Goal: Find specific page/section: Find specific page/section

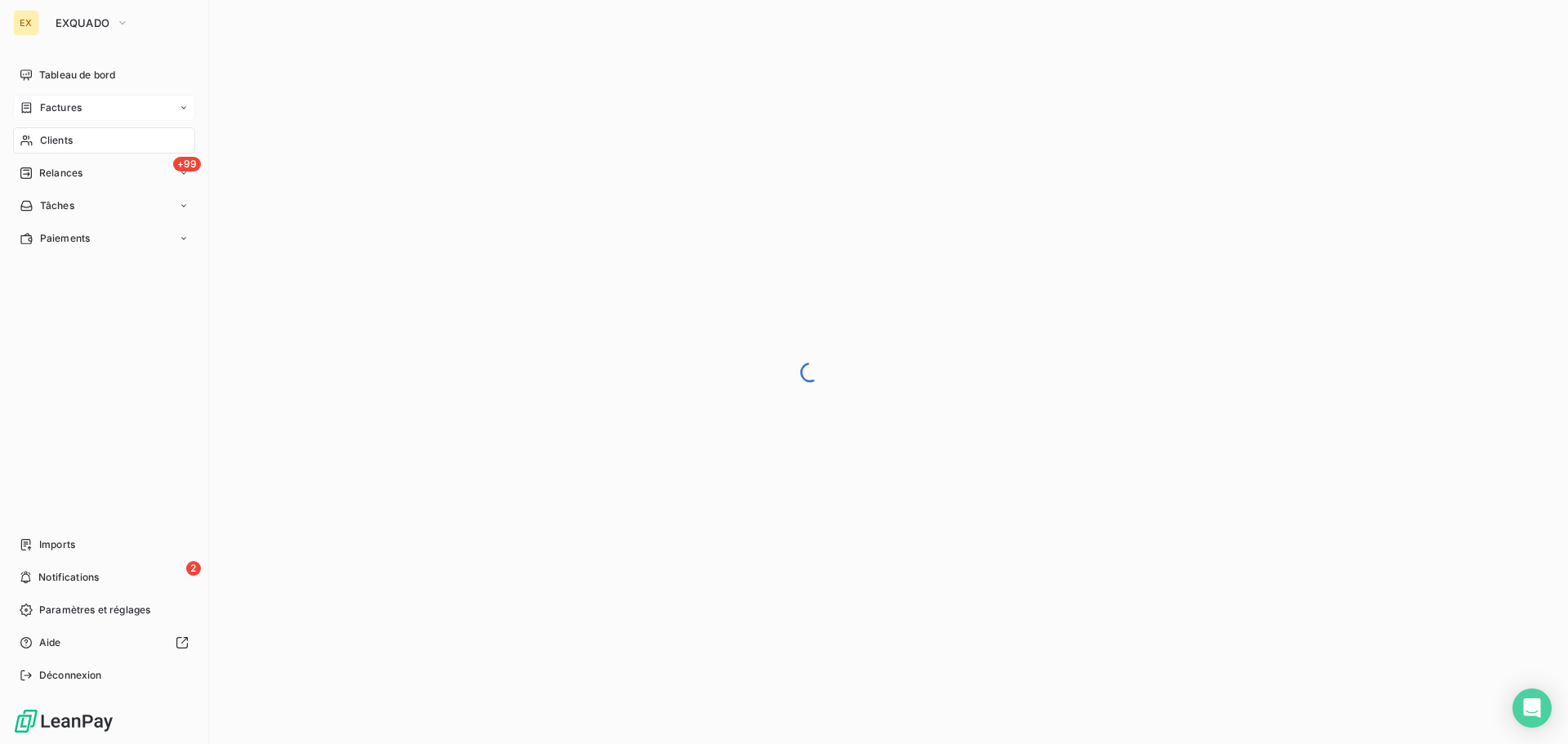
click at [62, 99] on div "Factures" at bounding box center [104, 108] width 182 height 26
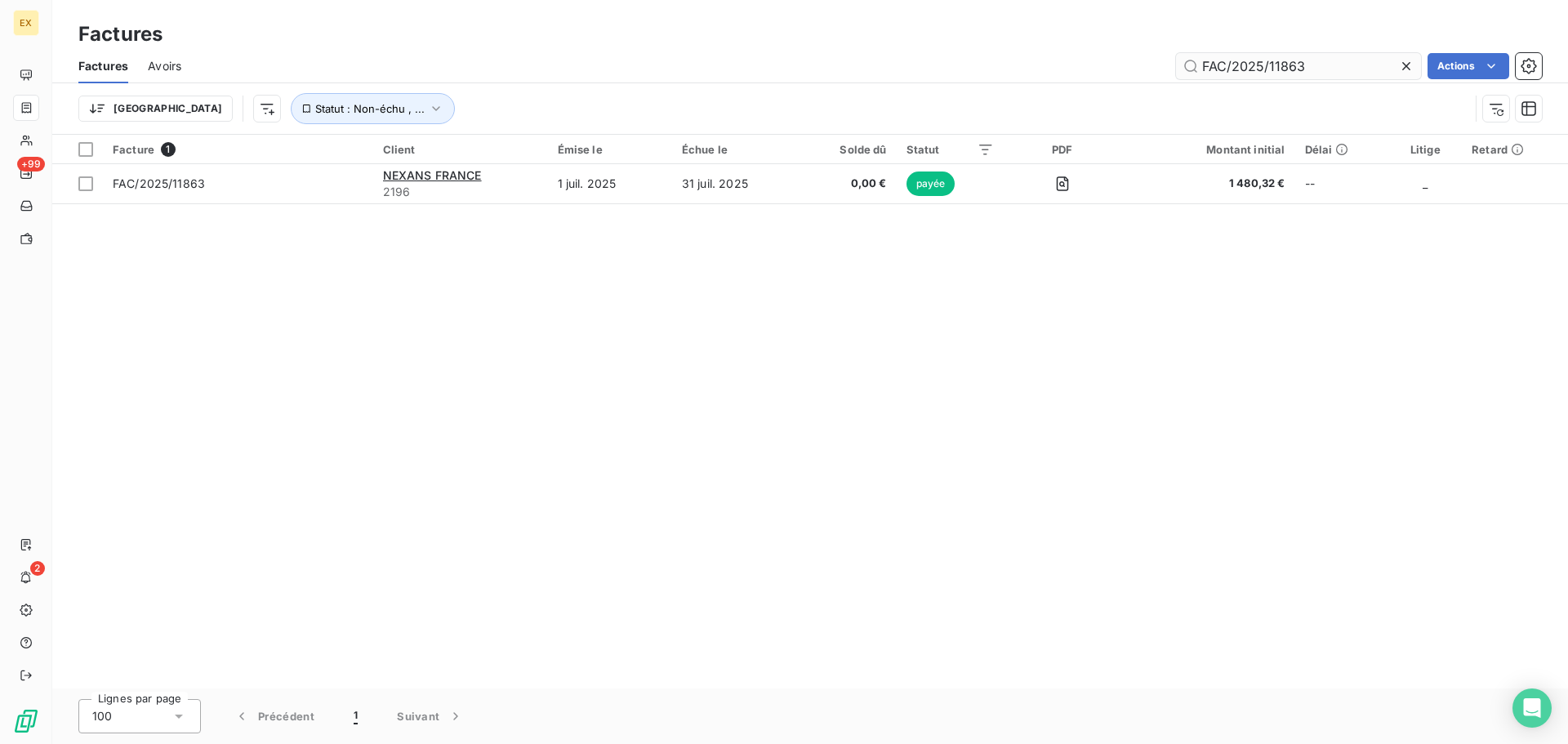
click at [1309, 69] on input "FAC/2025/11863" at bounding box center [1298, 67] width 245 height 26
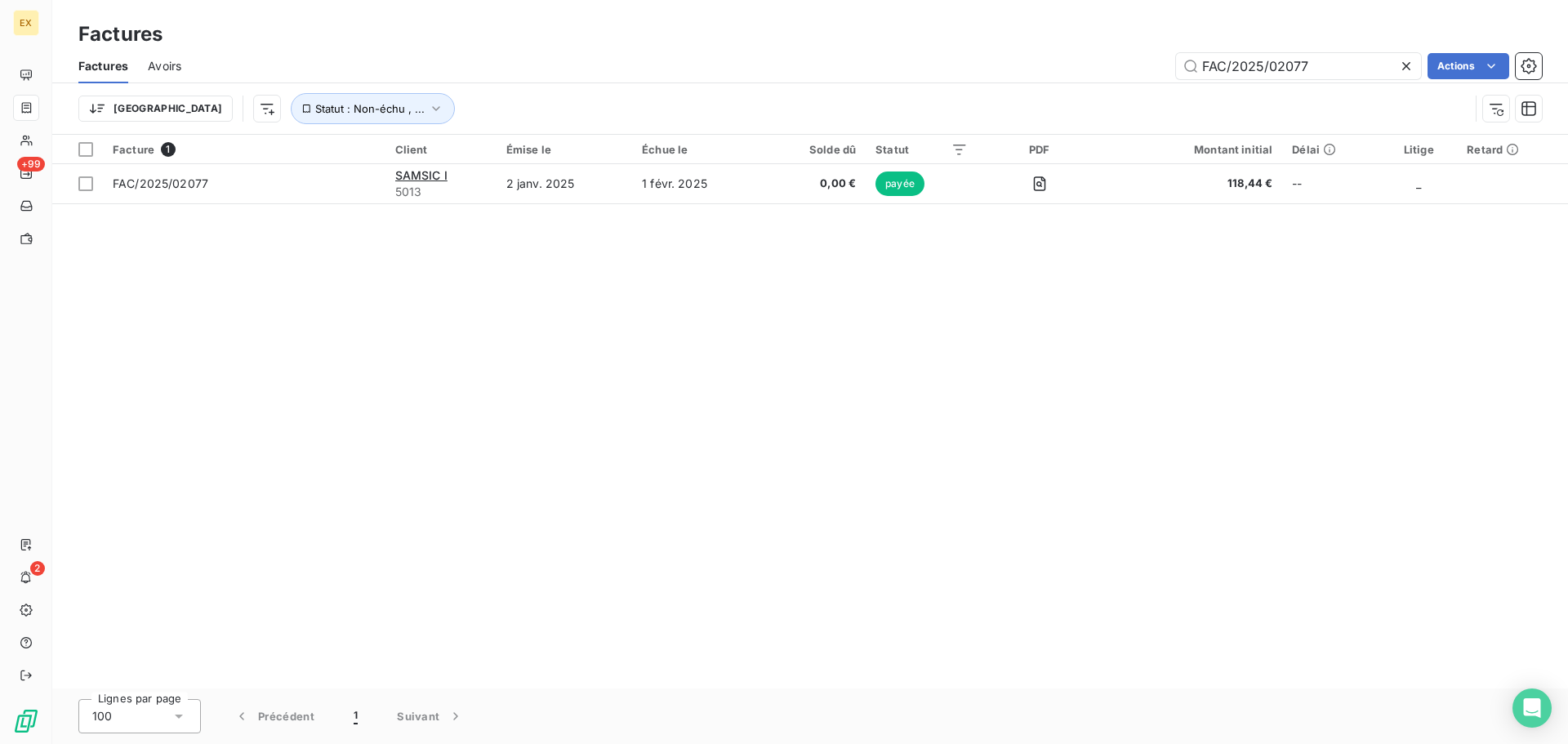
type input "FAC/2025/02077"
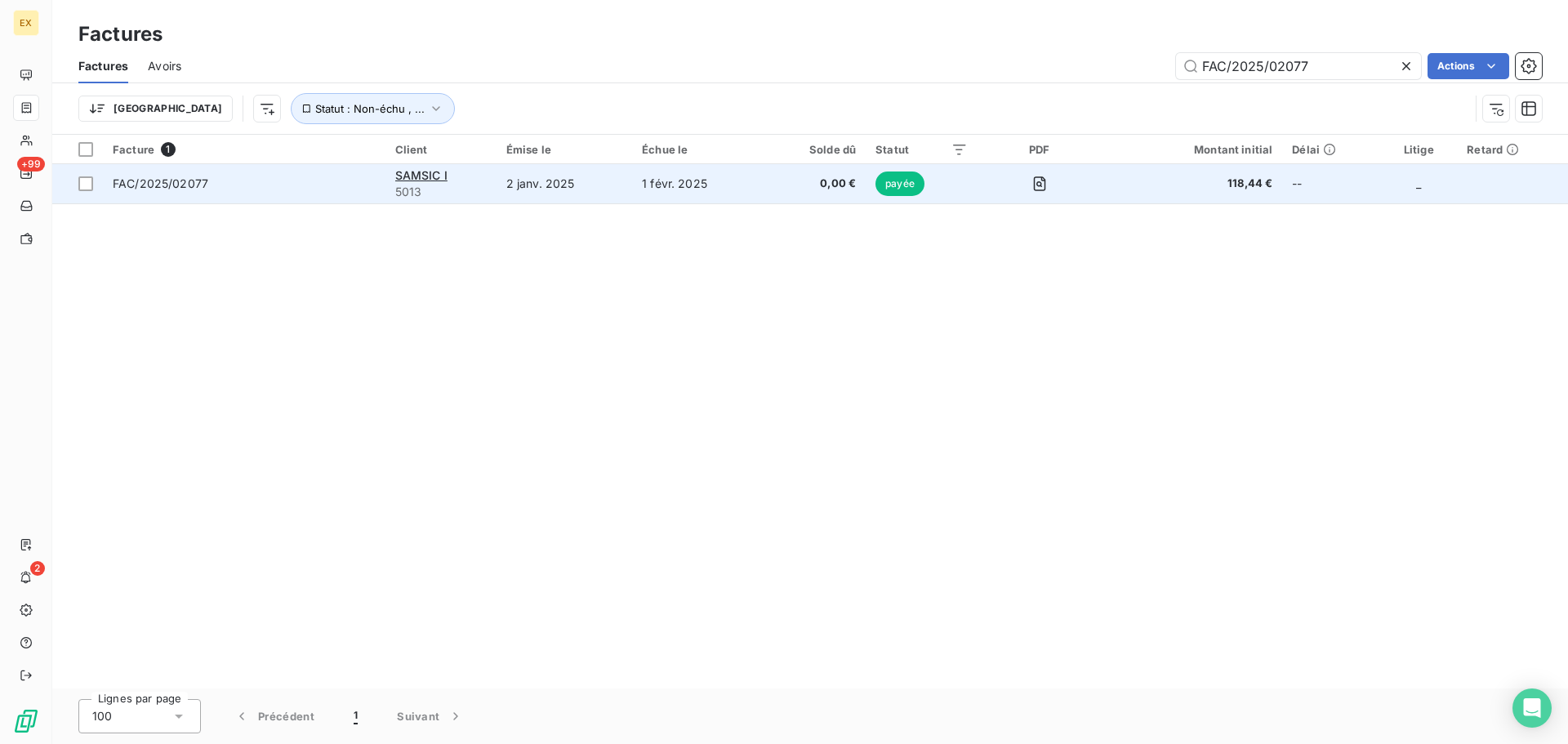
click at [153, 177] on span "FAC/2025/02077" at bounding box center [160, 183] width 95 height 14
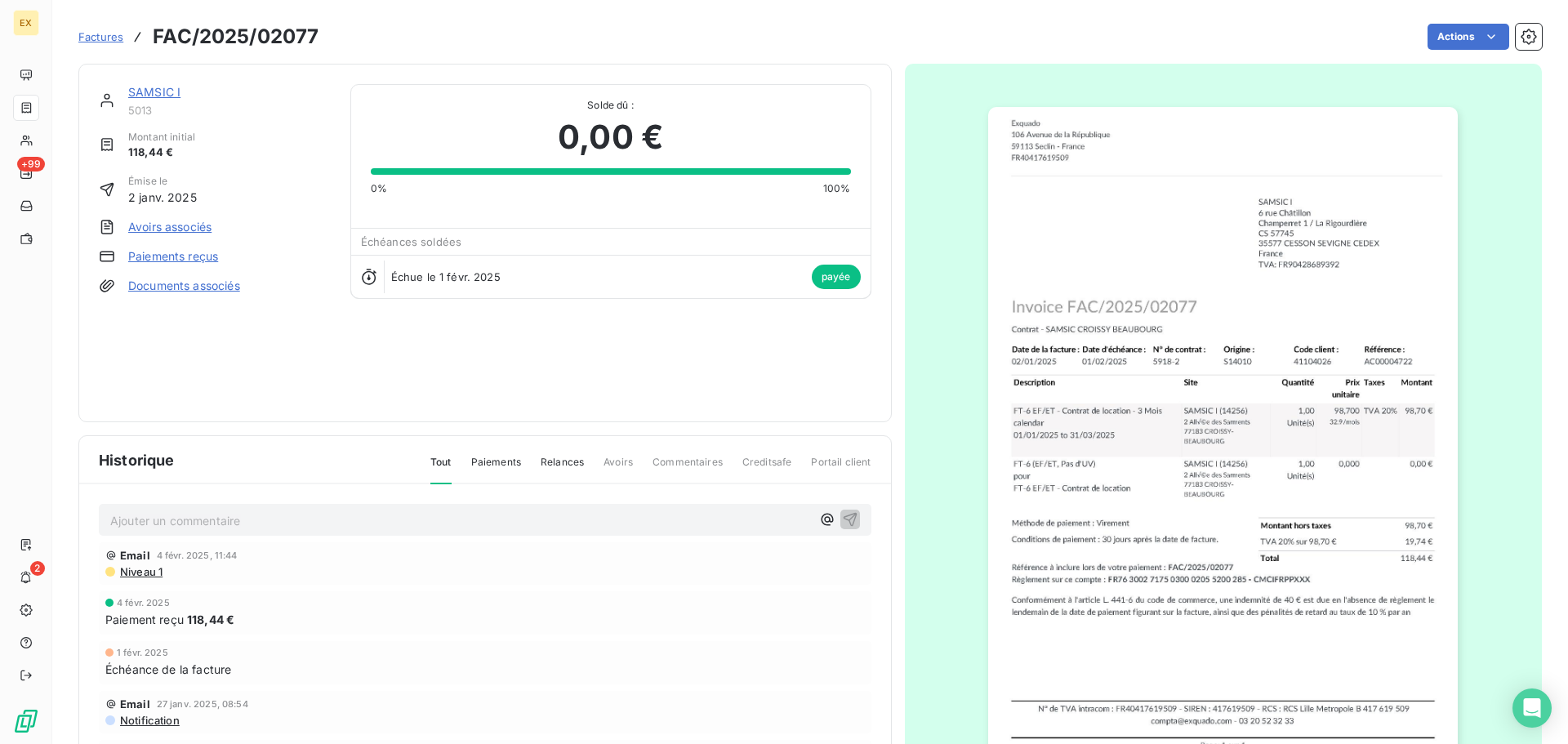
click at [139, 83] on div "SAMSIC I 5013 Montant initial 118,44 € Émise le 2 janv. 2025 Avoirs associés Pa…" at bounding box center [484, 243] width 814 height 359
click at [136, 88] on link "SAMSIC I" at bounding box center [154, 91] width 53 height 14
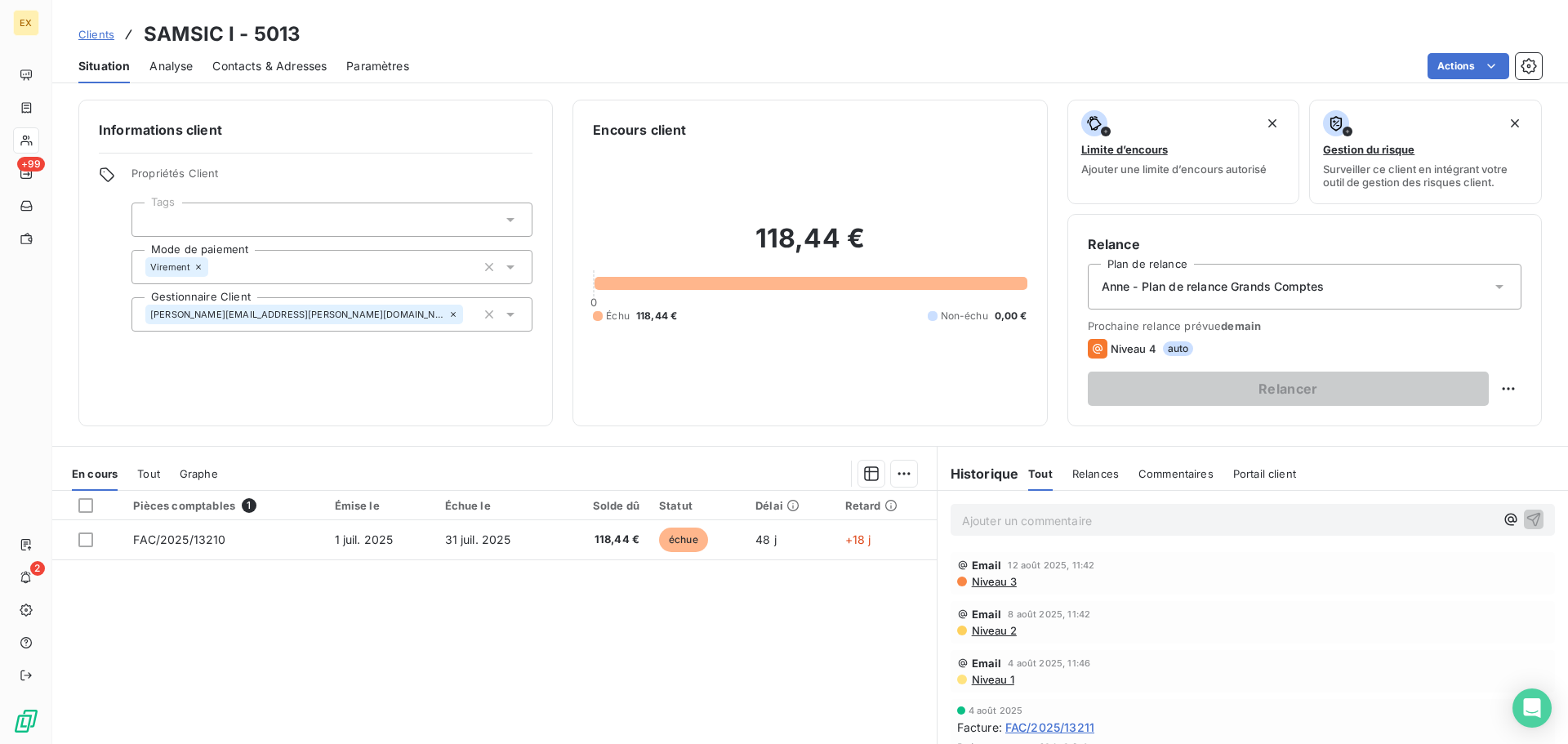
click at [289, 63] on span "Contacts & Adresses" at bounding box center [269, 67] width 114 height 16
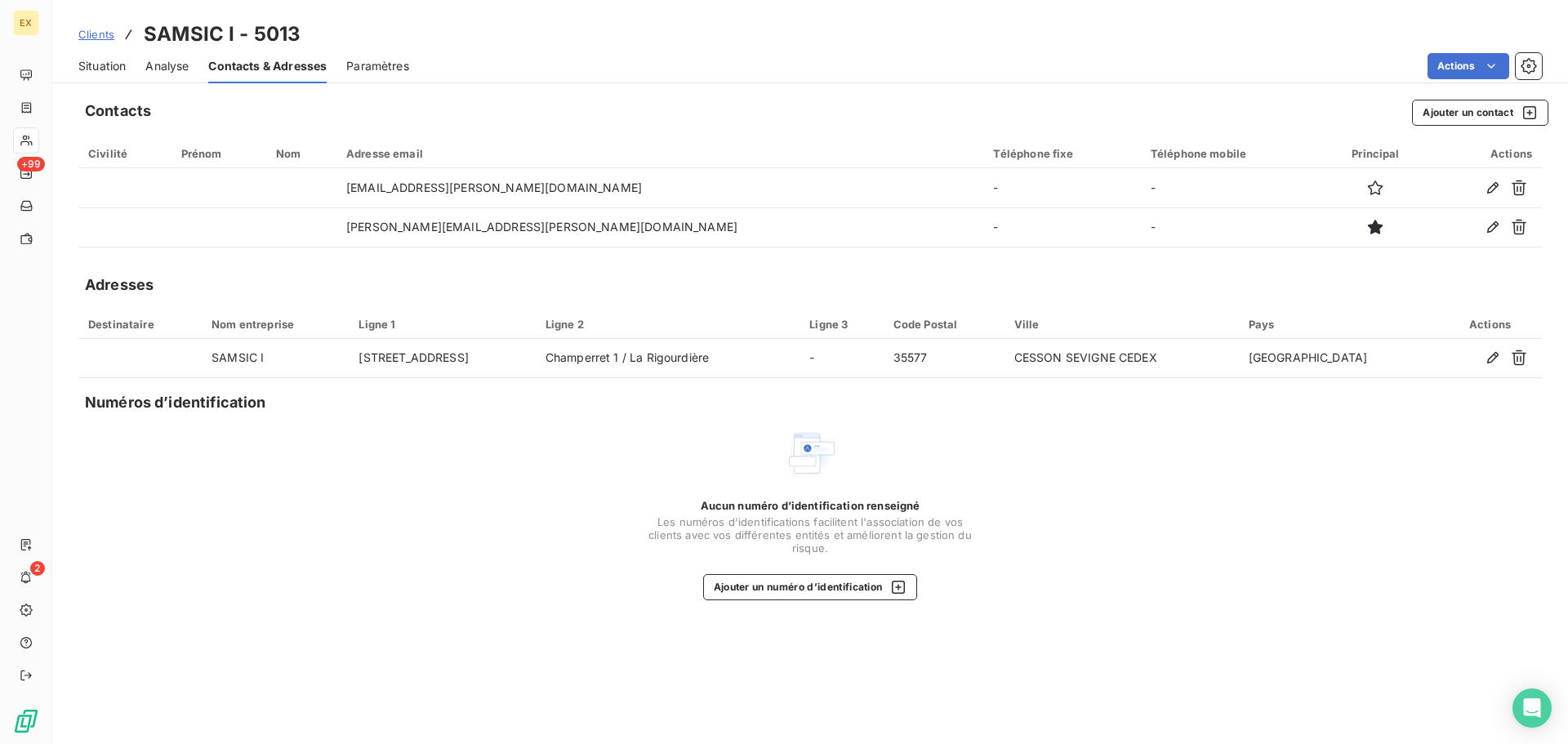
click at [110, 62] on span "Situation" at bounding box center [102, 67] width 48 height 16
